Goal: Task Accomplishment & Management: Use online tool/utility

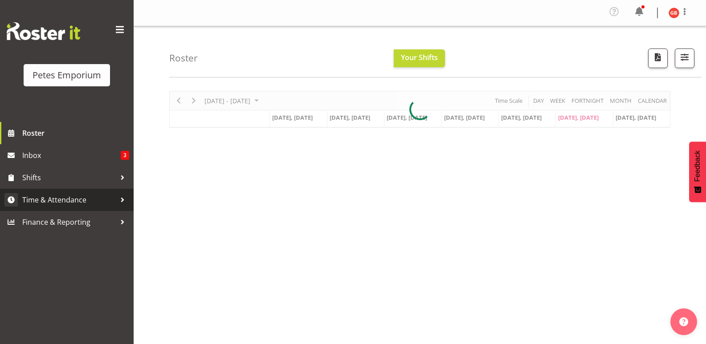
click at [57, 200] on span "Time & Attendance" at bounding box center [69, 199] width 94 height 13
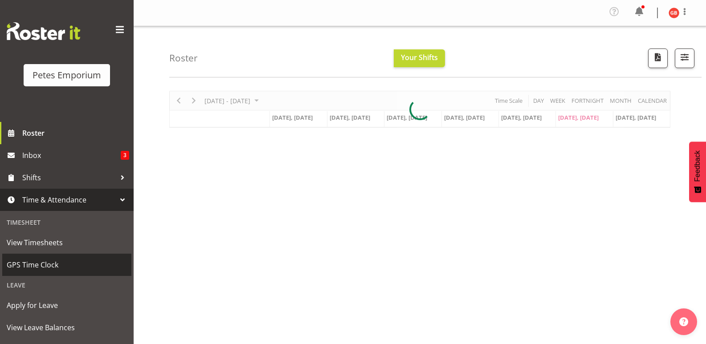
click at [41, 266] on span "GPS Time Clock" at bounding box center [67, 264] width 120 height 13
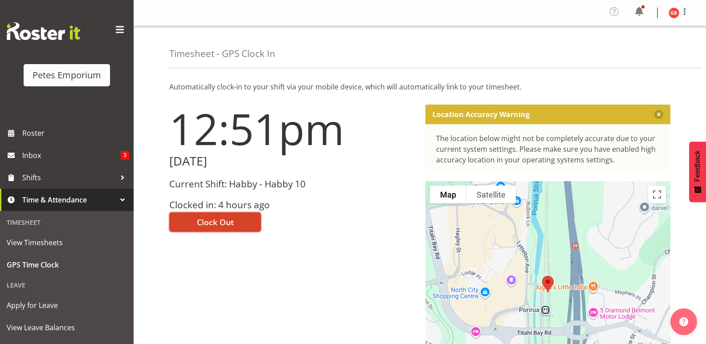
click at [227, 221] on span "Clock Out" at bounding box center [215, 223] width 37 height 12
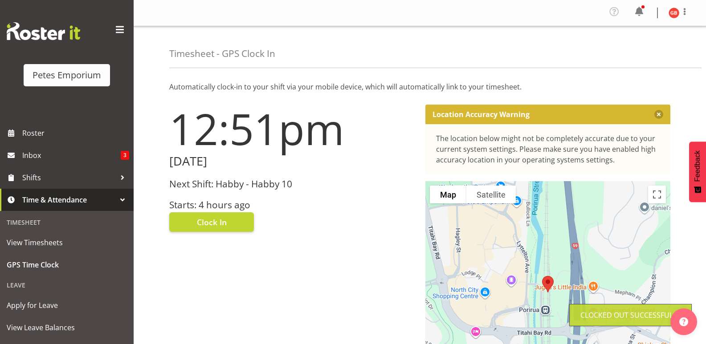
click at [671, 11] on img at bounding box center [674, 13] width 11 height 11
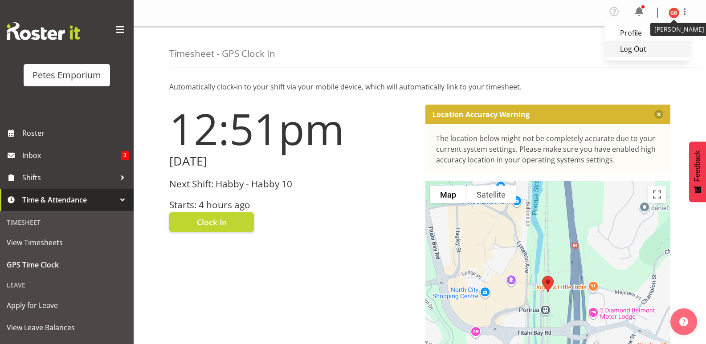
click at [636, 49] on link "Log Out" at bounding box center [648, 49] width 86 height 16
